Goal: Navigation & Orientation: Find specific page/section

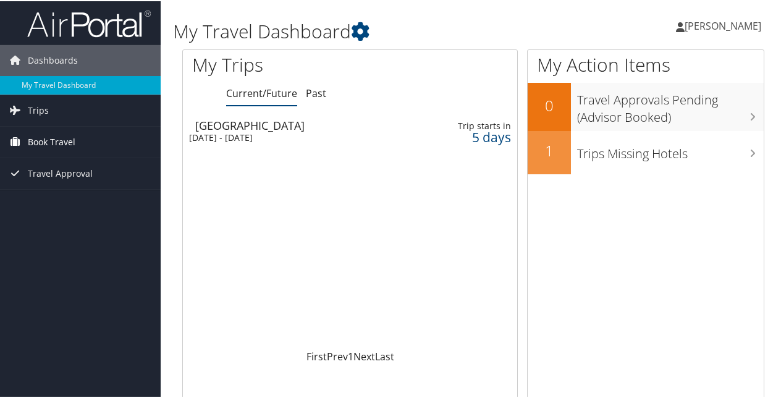
click at [65, 140] on span "Book Travel" at bounding box center [52, 140] width 48 height 31
click at [67, 141] on span "Book Travel" at bounding box center [52, 140] width 48 height 31
click at [66, 175] on span "Travel Approval" at bounding box center [60, 172] width 65 height 31
click at [47, 107] on span "Trips" at bounding box center [38, 109] width 21 height 31
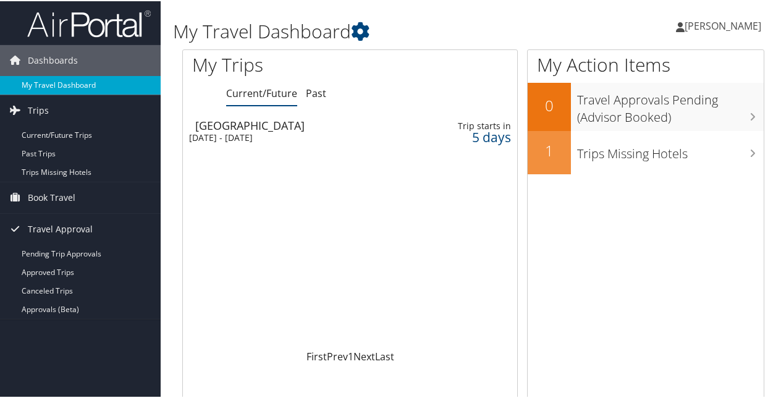
click at [73, 82] on link "My Travel Dashboard" at bounding box center [80, 84] width 161 height 19
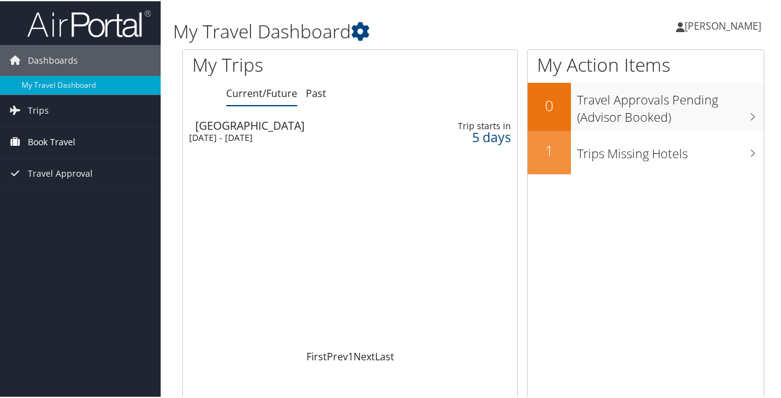
click at [33, 145] on span "Book Travel" at bounding box center [52, 140] width 48 height 31
click at [38, 106] on span "Trips" at bounding box center [38, 109] width 21 height 31
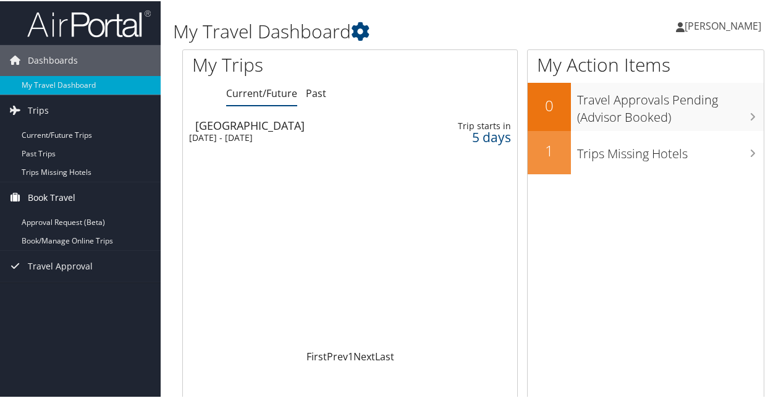
click at [52, 189] on span "Book Travel" at bounding box center [52, 196] width 48 height 31
click at [61, 188] on span "Book Travel" at bounding box center [52, 196] width 48 height 31
click at [41, 104] on span "Trips" at bounding box center [38, 109] width 21 height 31
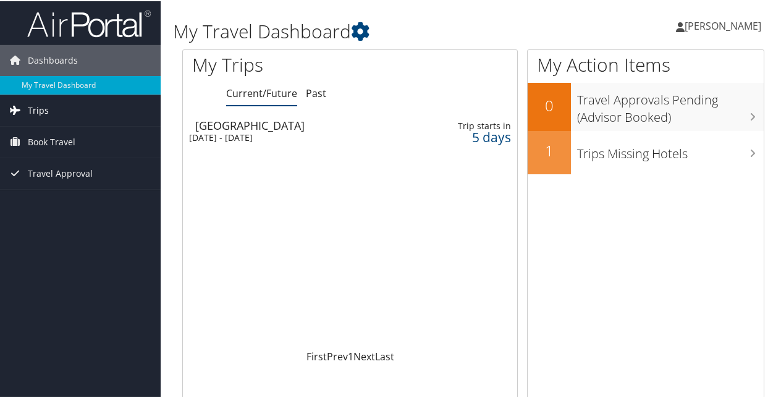
click at [41, 104] on span "Trips" at bounding box center [38, 109] width 21 height 31
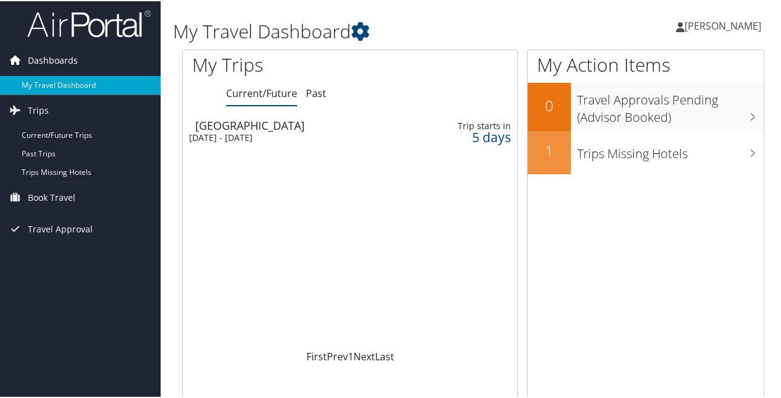
click at [54, 57] on span "Dashboards" at bounding box center [53, 59] width 50 height 31
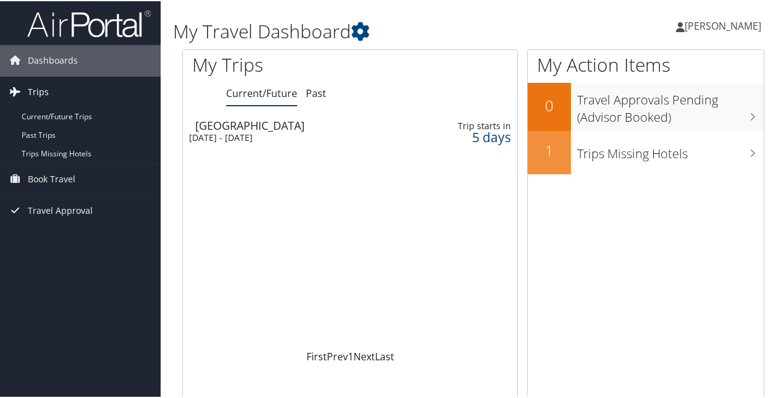
click at [47, 82] on span "Trips" at bounding box center [38, 90] width 21 height 31
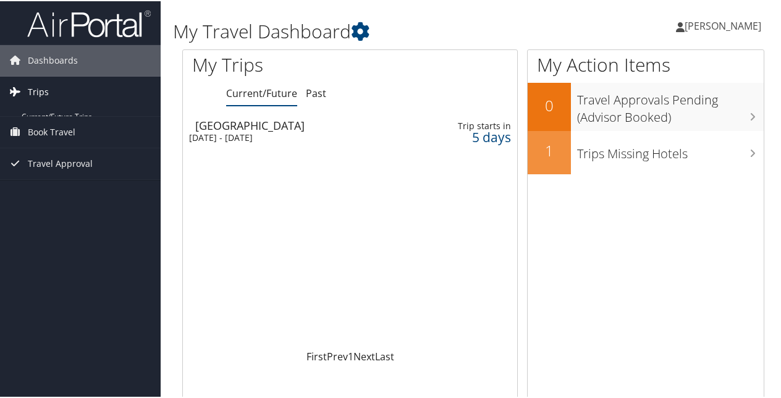
click at [47, 82] on span "Trips" at bounding box center [38, 90] width 21 height 31
click at [47, 85] on span "Trips" at bounding box center [38, 90] width 21 height 31
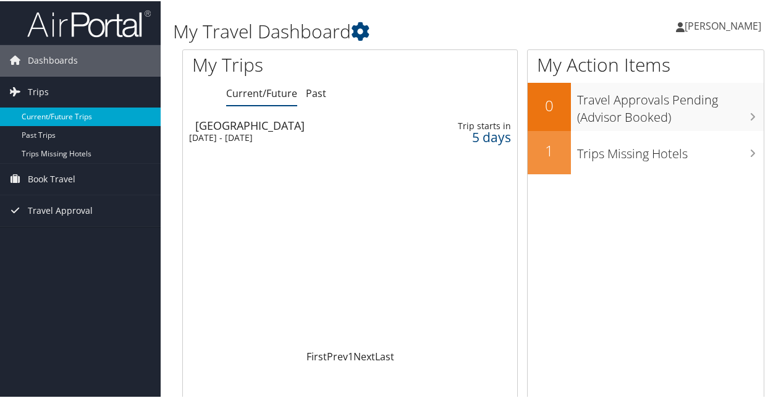
click at [59, 110] on link "Current/Future Trips" at bounding box center [80, 115] width 161 height 19
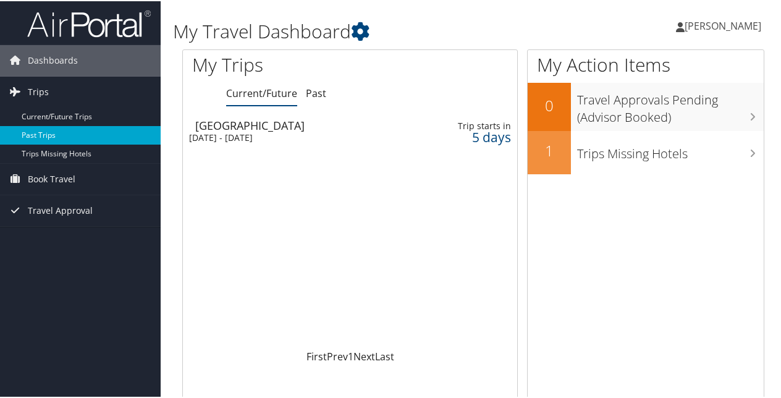
click at [52, 125] on link "Past Trips" at bounding box center [80, 134] width 161 height 19
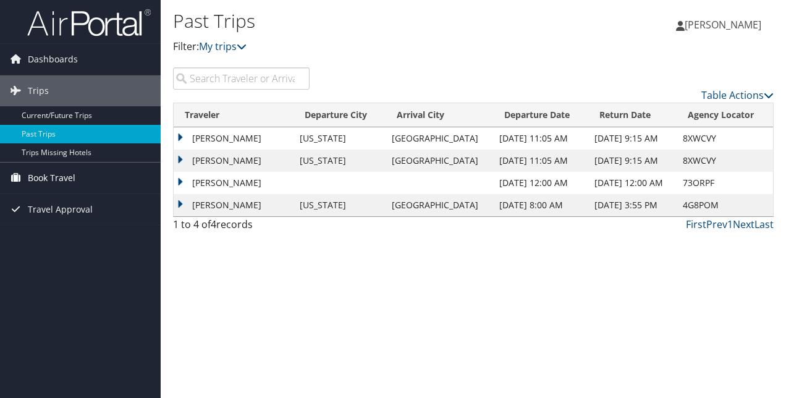
click at [57, 172] on span "Book Travel" at bounding box center [52, 177] width 48 height 31
click at [58, 174] on span "Book Travel" at bounding box center [52, 177] width 48 height 31
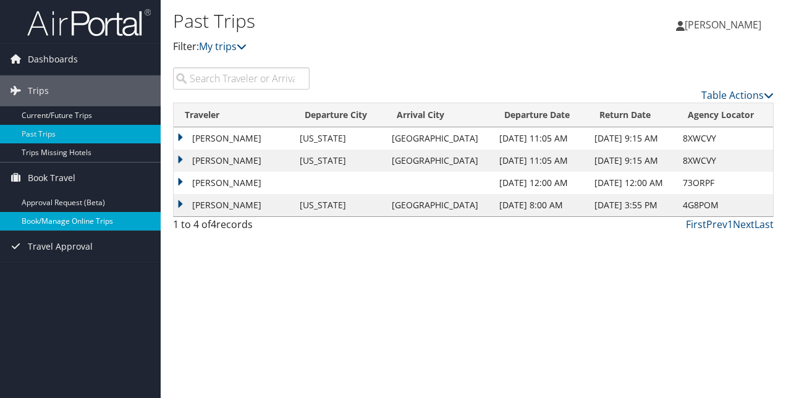
click at [62, 216] on link "Book/Manage Online Trips" at bounding box center [80, 221] width 161 height 19
